Goal: Check status

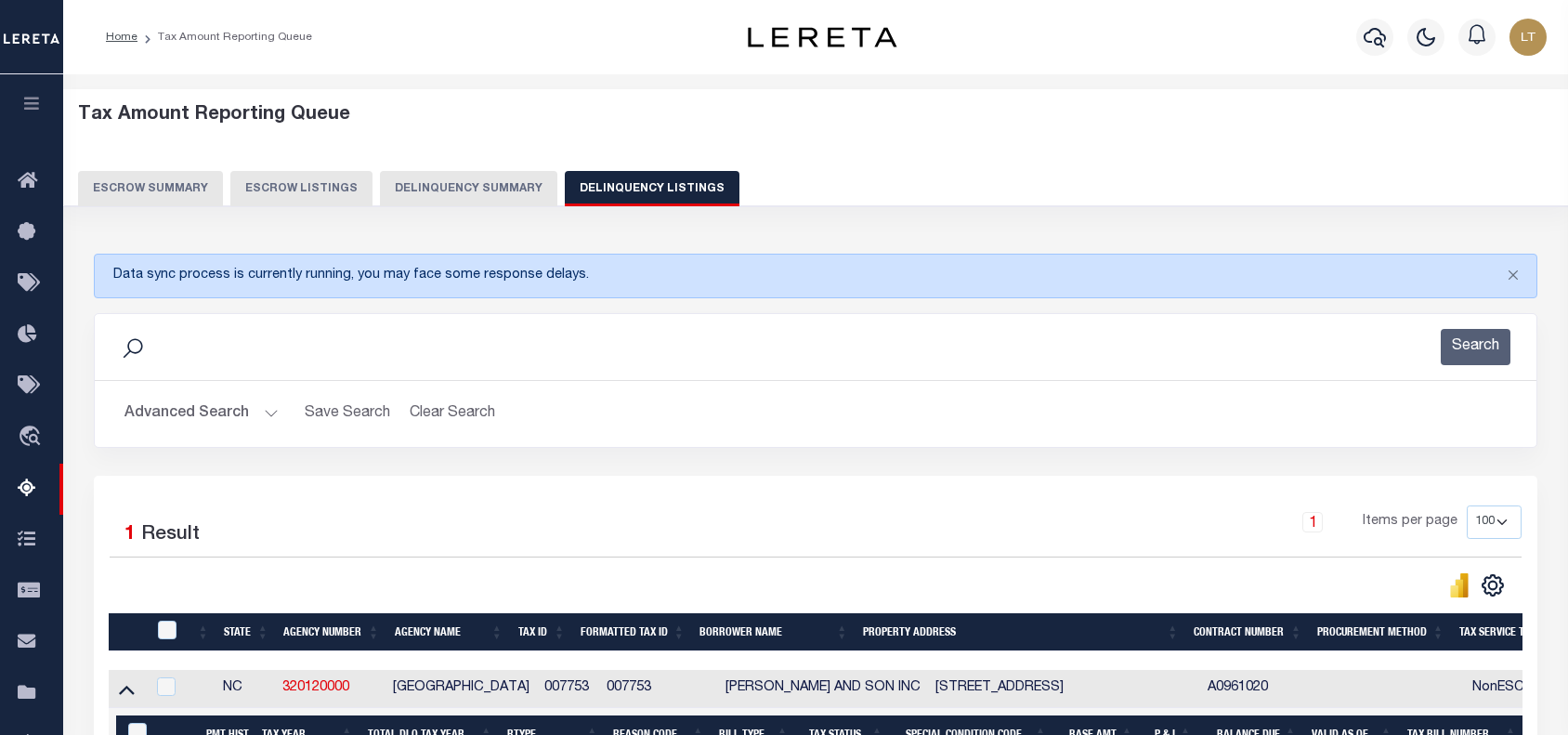
select select "100"
select select "8"
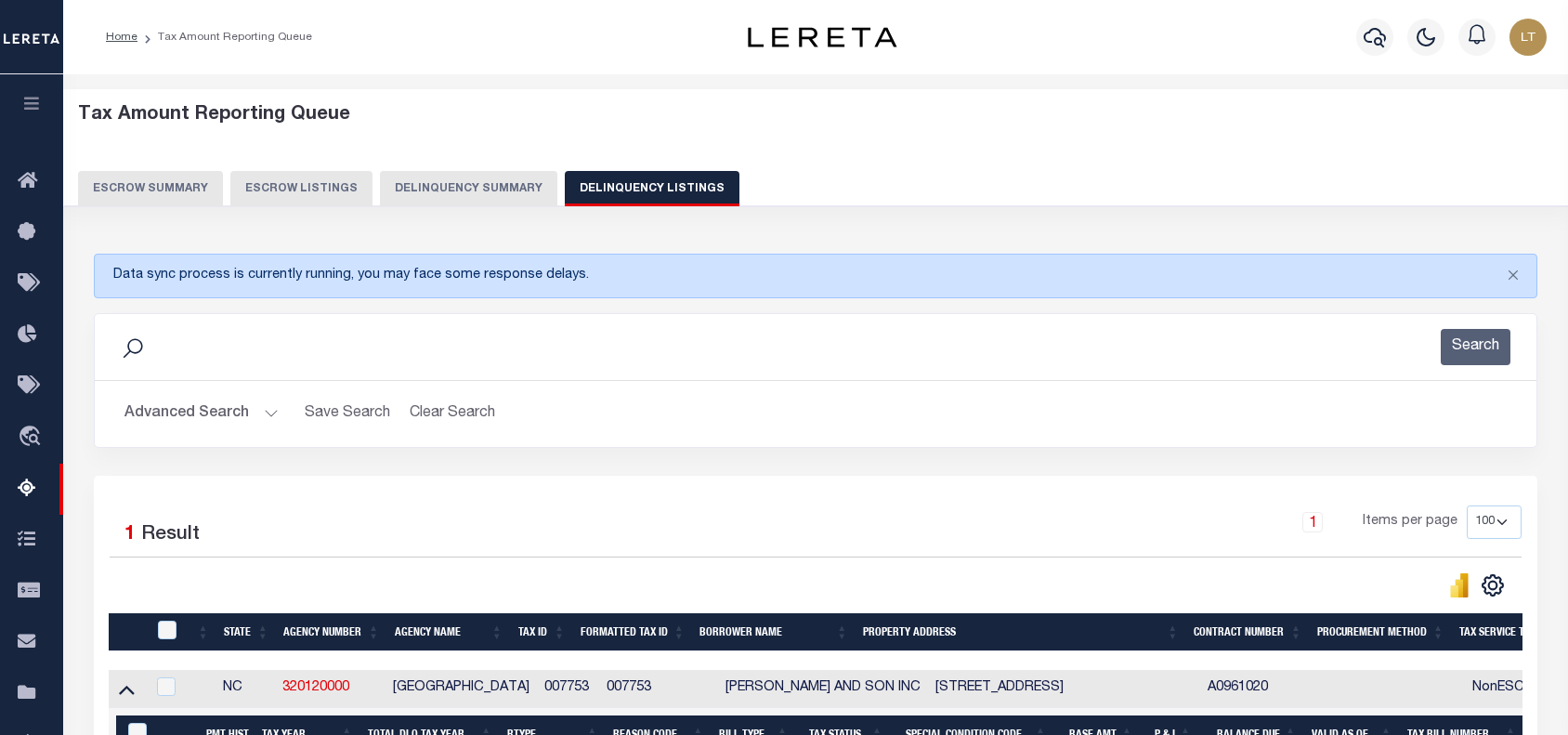
select select "8"
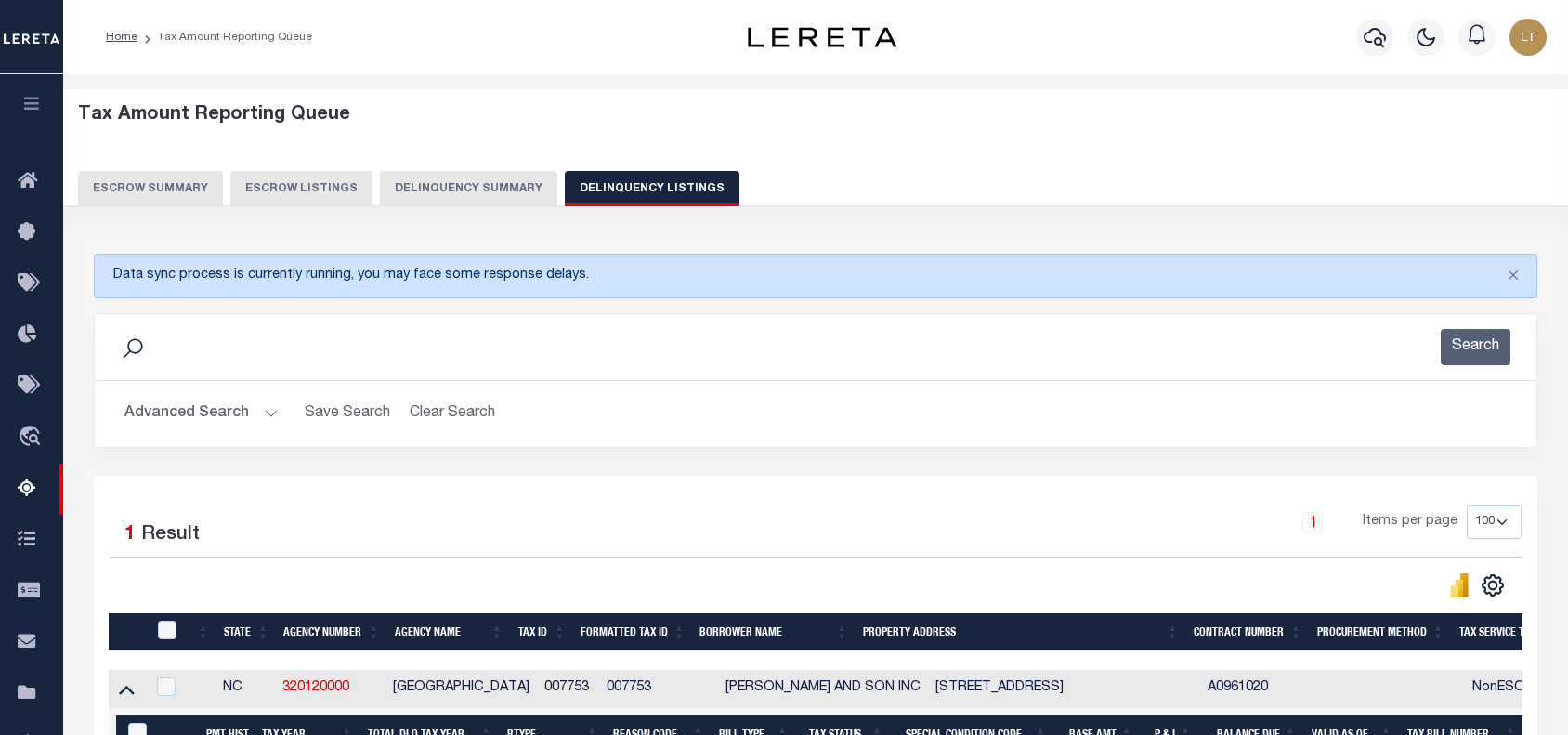
select select "8"
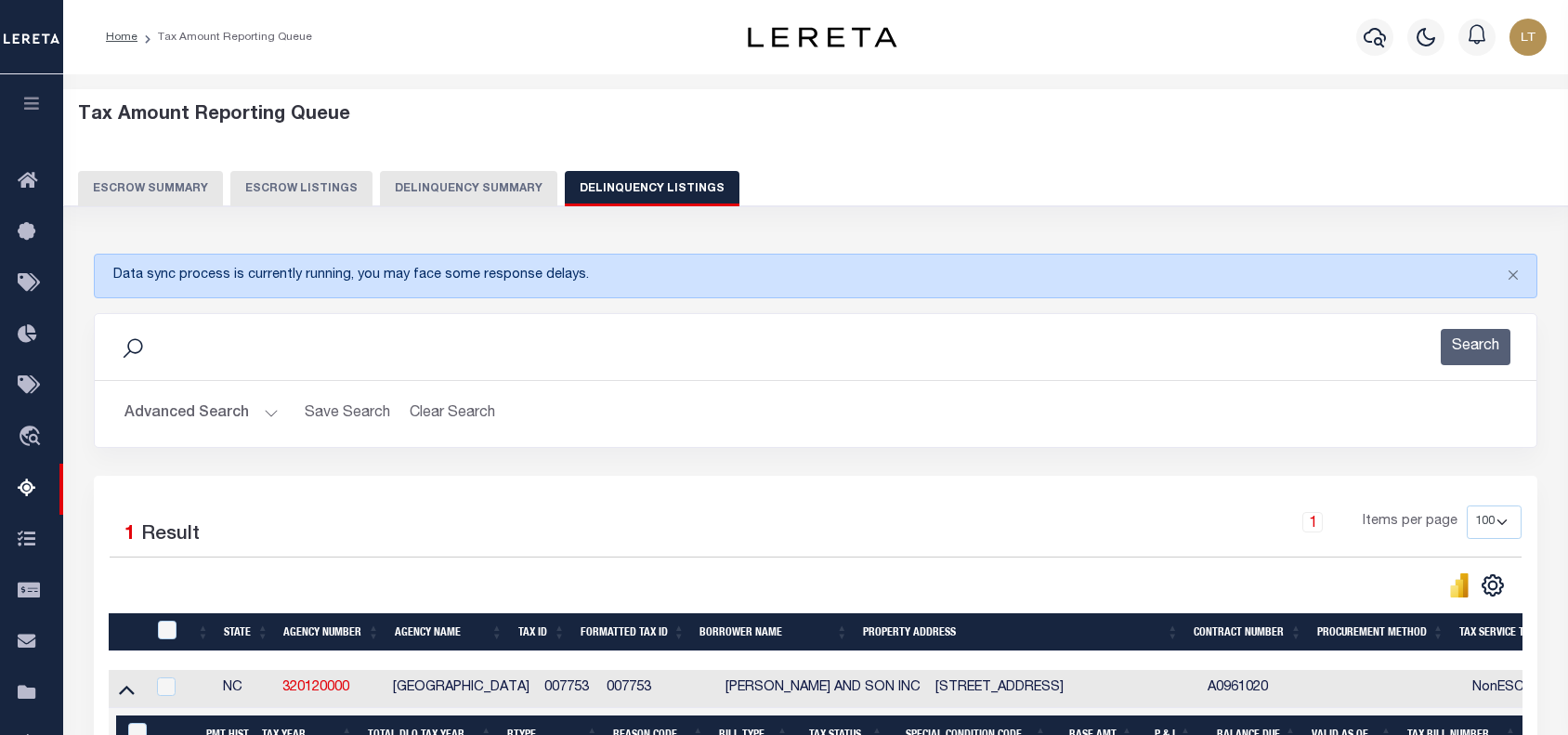
select select "8"
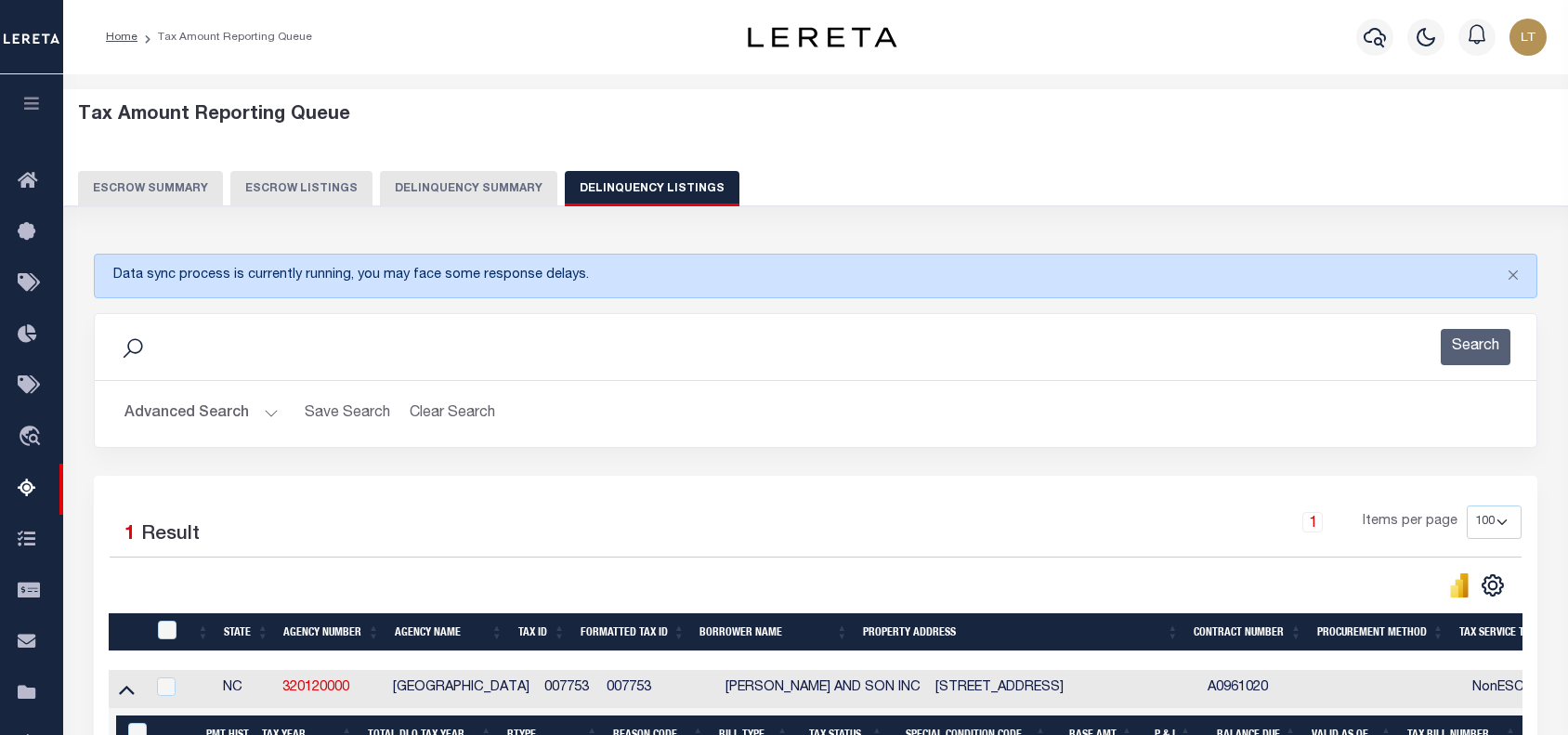
select select "8"
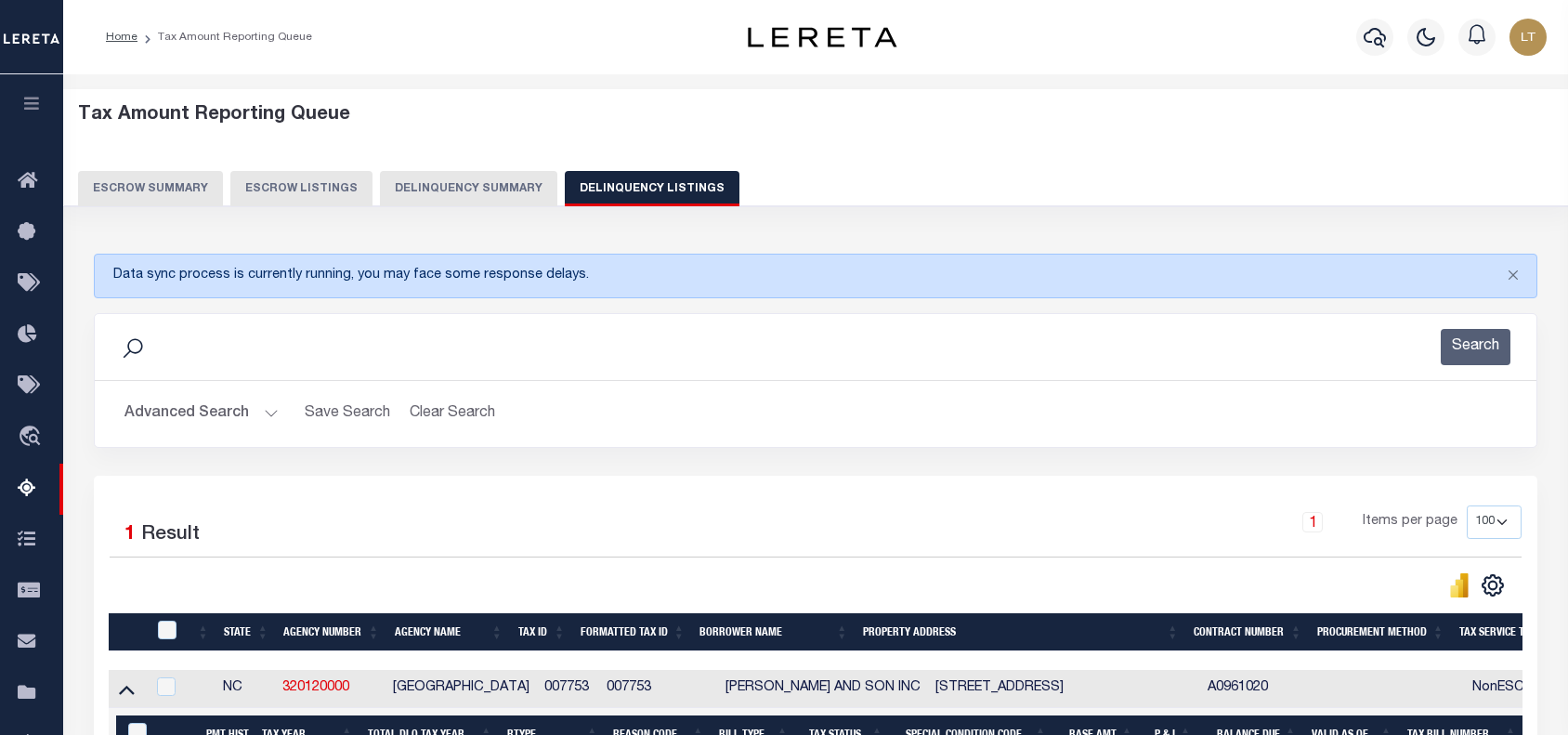
select select "8"
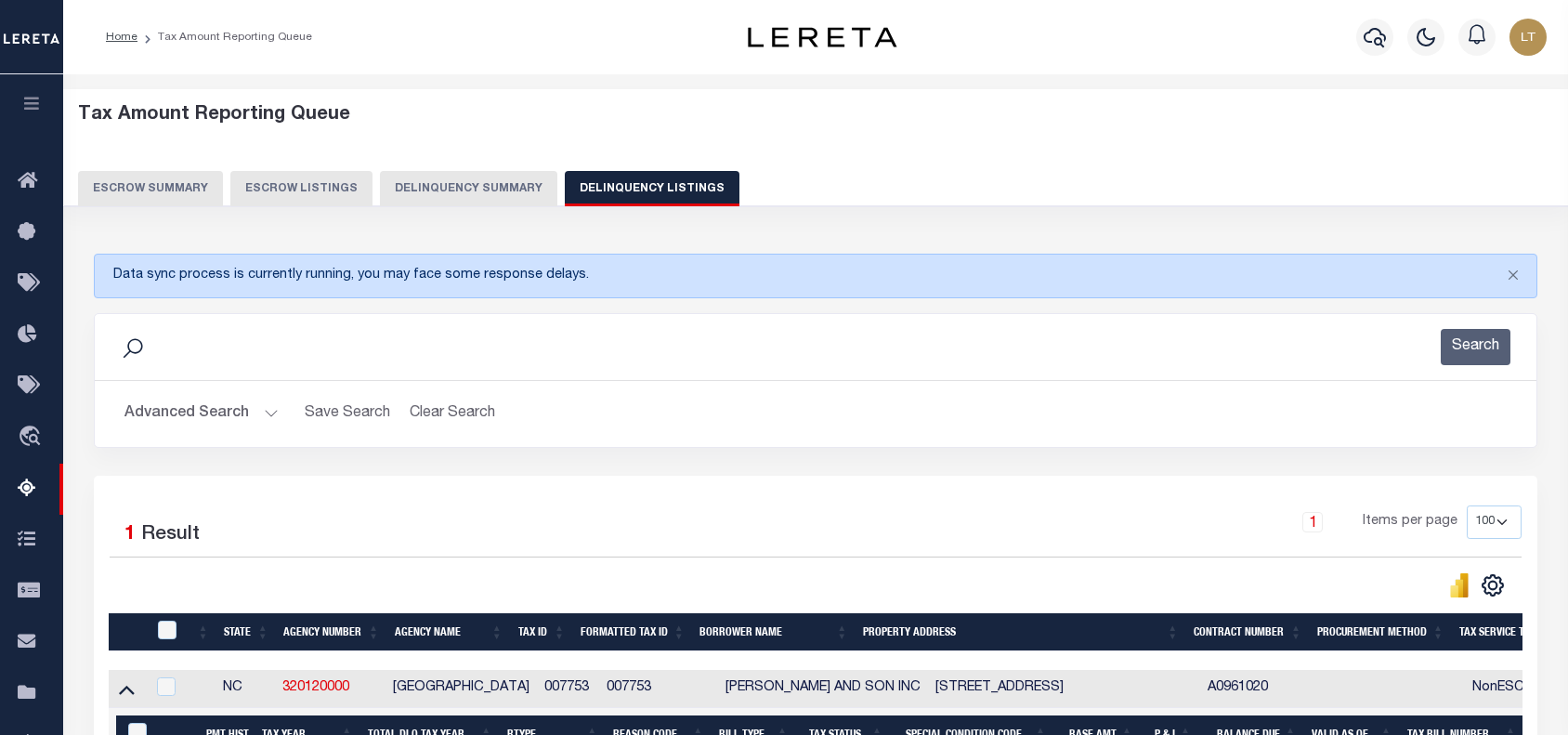
select select "8"
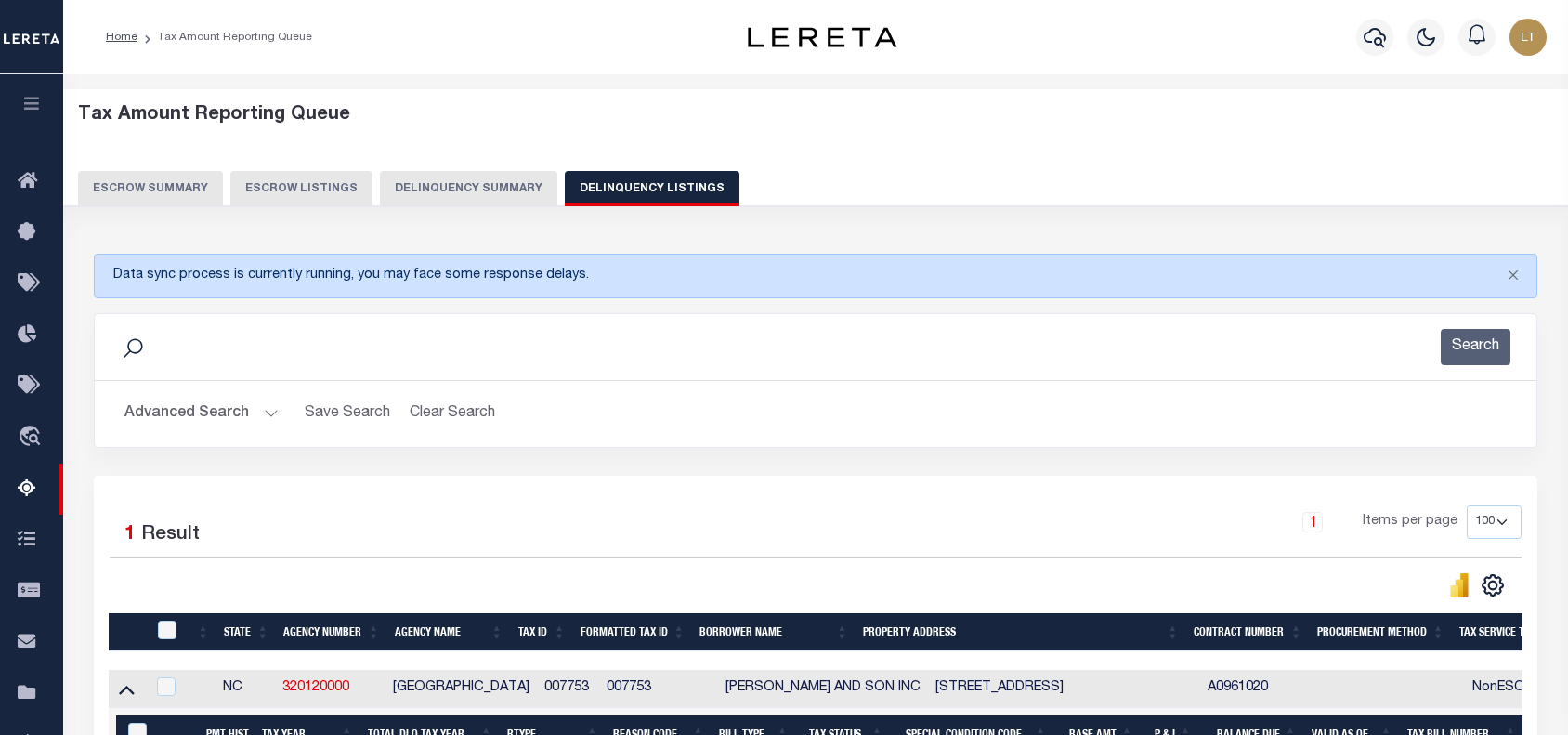
select select "8"
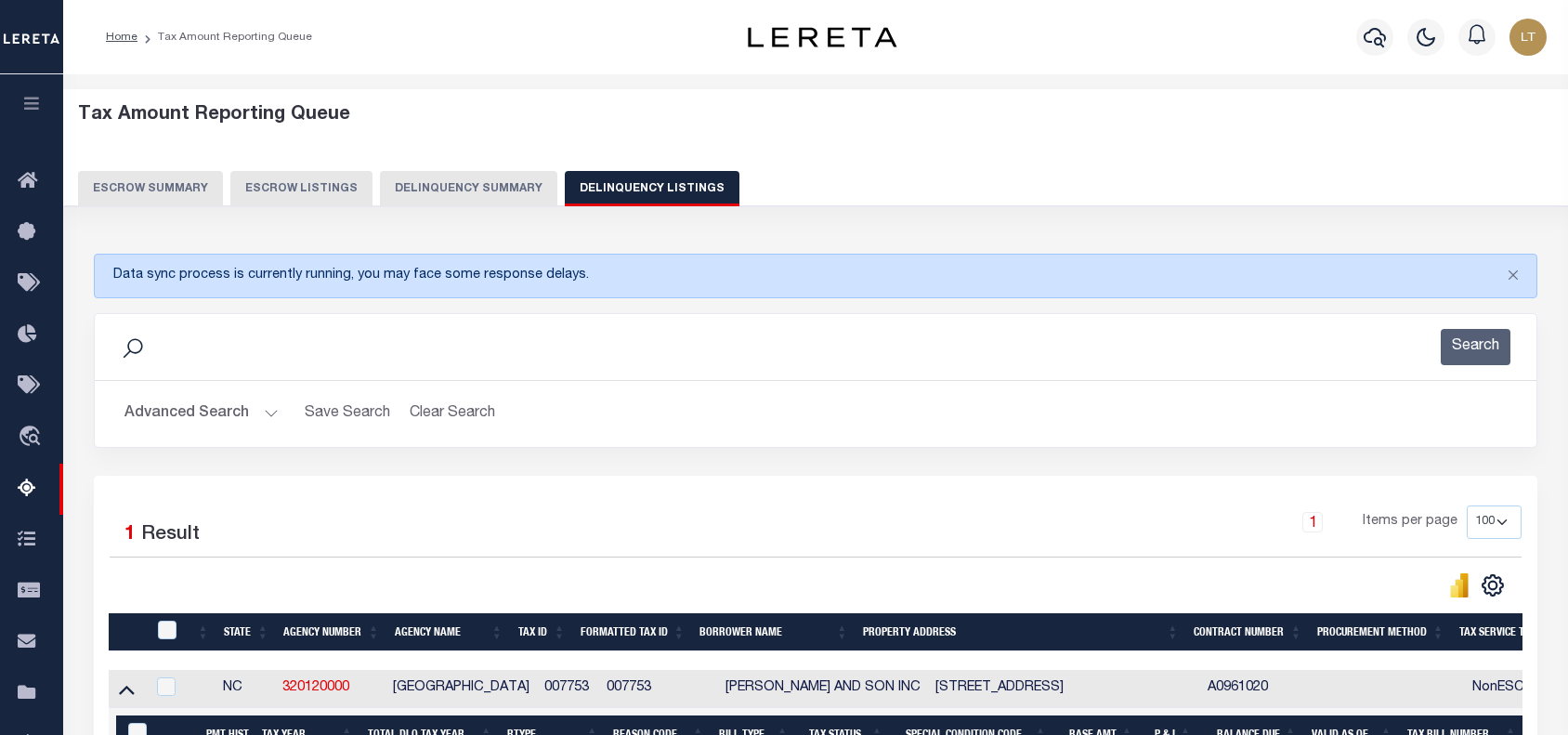
select select "8"
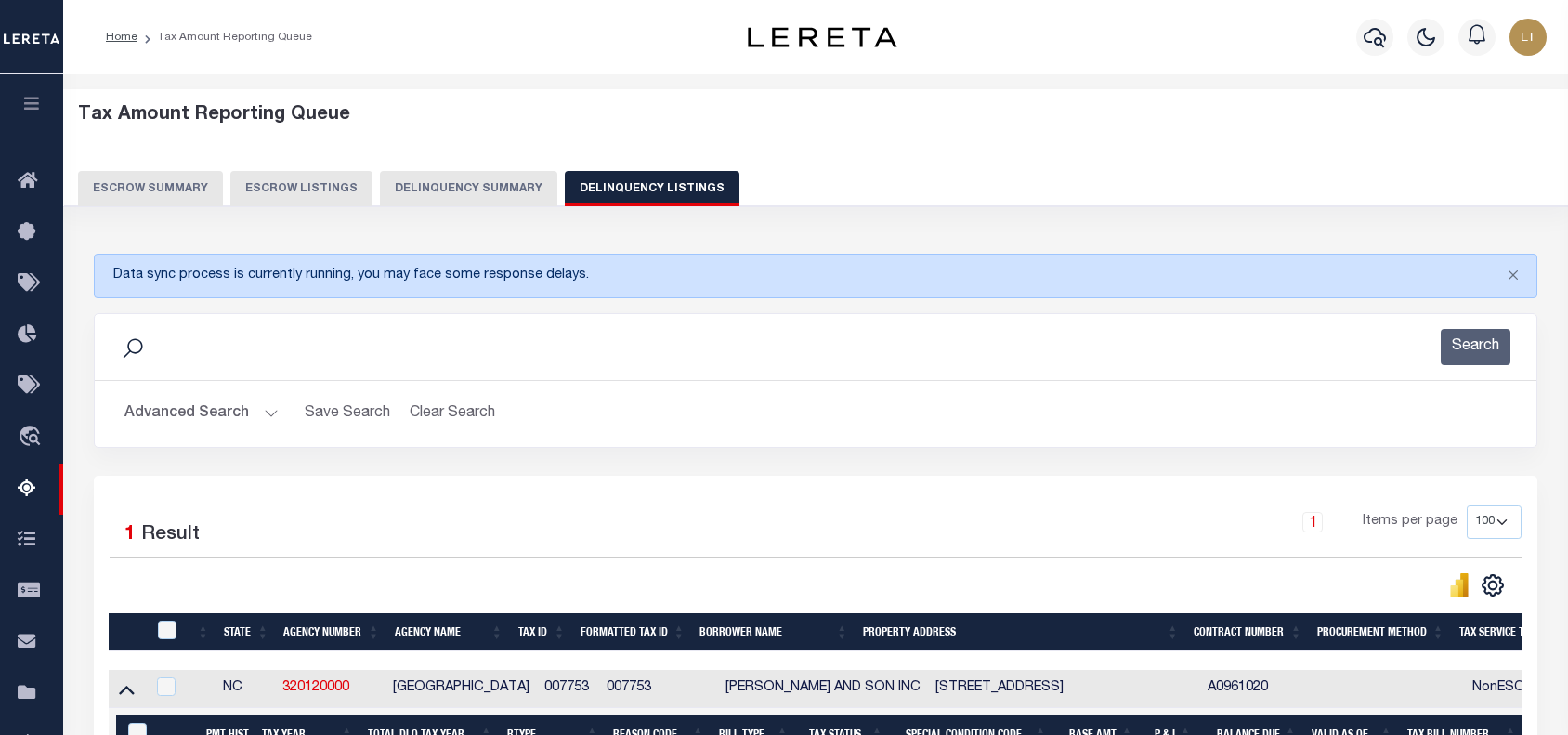
select select "8"
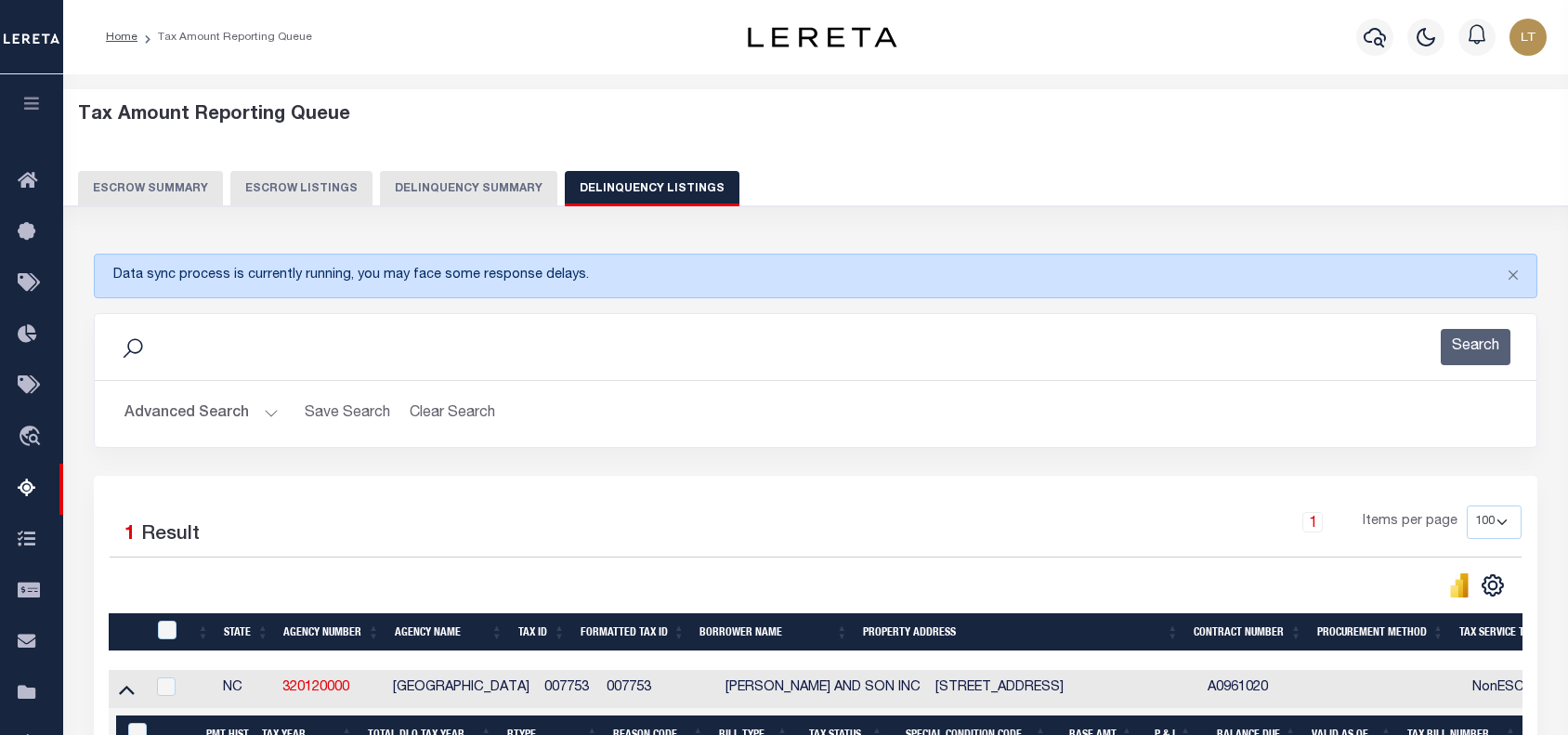
select select "8"
